Goal: Find specific page/section: Find specific page/section

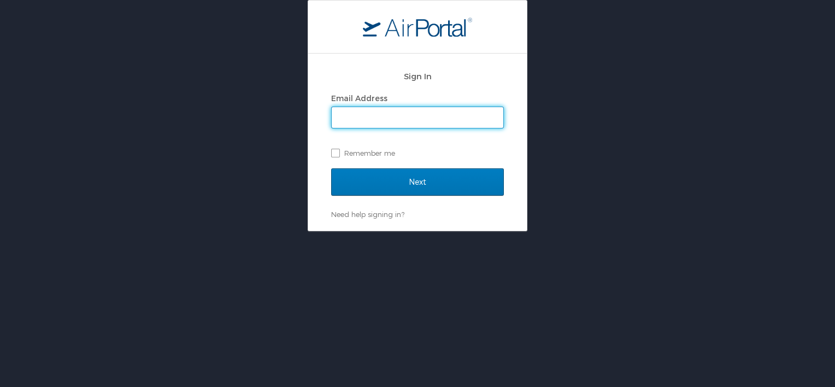
click at [396, 117] on input "Email Address" at bounding box center [418, 117] width 172 height 21
type input "luke.perry@chghealthcare.com"
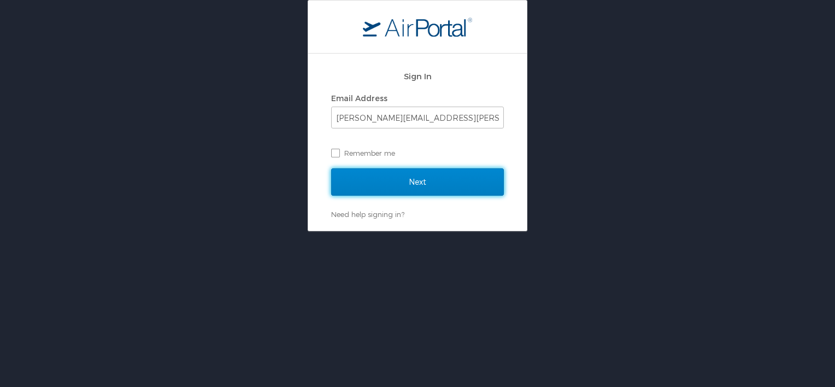
click at [389, 186] on input "Next" at bounding box center [417, 181] width 173 height 27
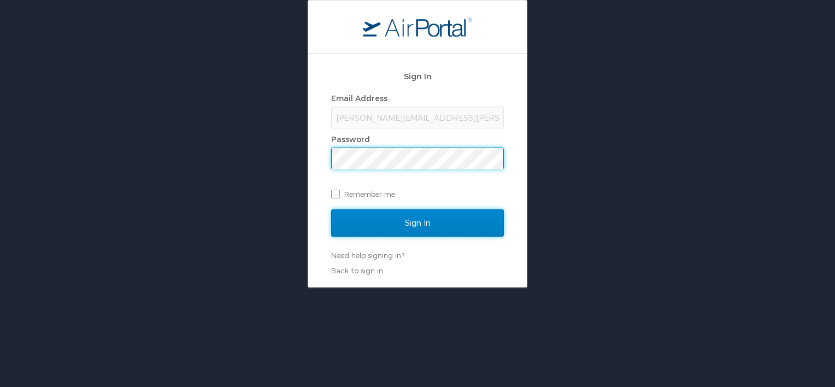
click at [421, 227] on input "Sign In" at bounding box center [417, 222] width 173 height 27
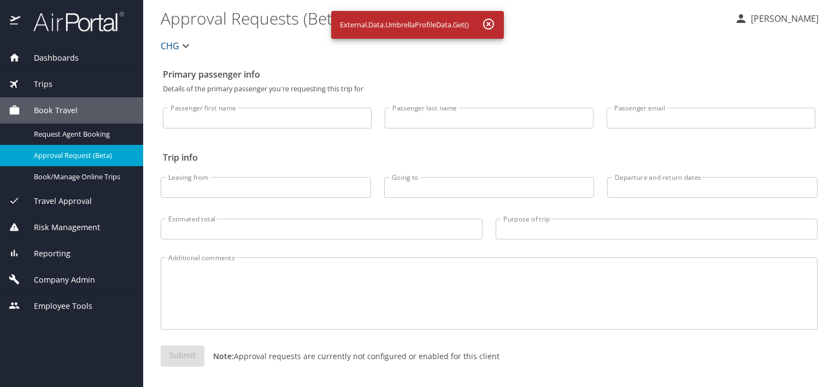
click at [56, 61] on span "Dashboards" at bounding box center [49, 58] width 58 height 12
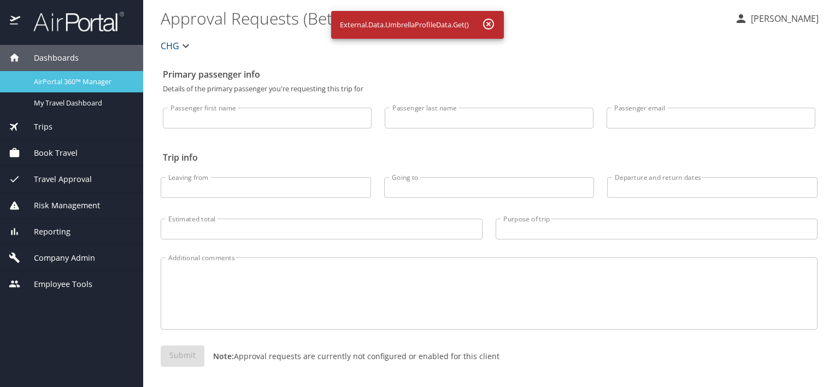
click at [45, 87] on link "AirPortal 360™ Manager" at bounding box center [71, 81] width 143 height 21
